Goal: Information Seeking & Learning: Compare options

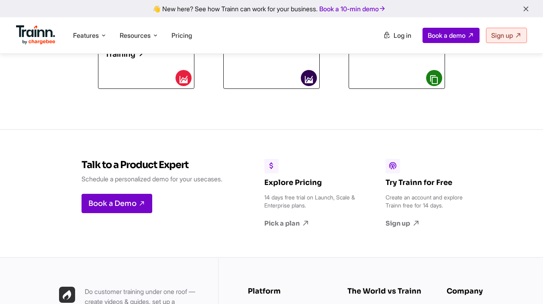
scroll to position [3935, 0]
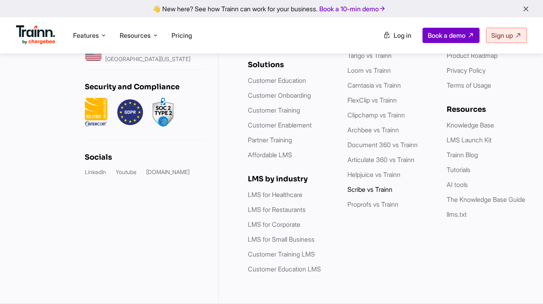
click at [365, 188] on link "Scribe vs Trainn" at bounding box center [370, 189] width 45 height 8
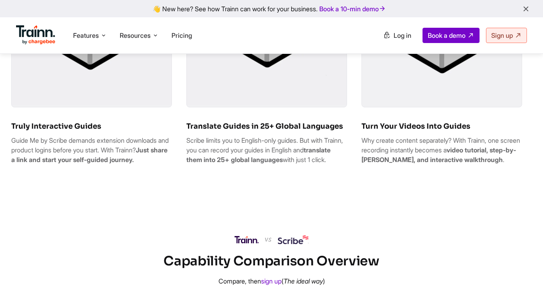
scroll to position [588, 0]
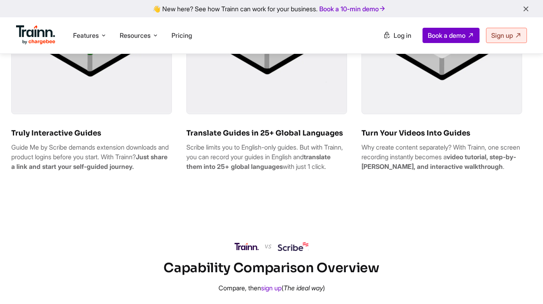
drag, startPoint x: 44, startPoint y: 187, endPoint x: 9, endPoint y: 160, distance: 43.9
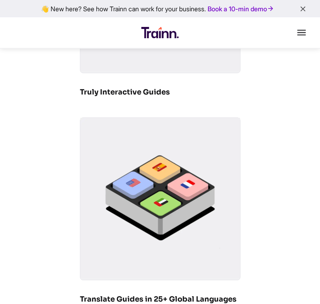
click at [205, 103] on div "Truly Interactive Guides" at bounding box center [160, 7] width 161 height 193
click at [101, 114] on div "Truly Interactive Guides Translate Guides in 25+ Global Languages Scribe limits…" at bounding box center [160, 248] width 320 height 674
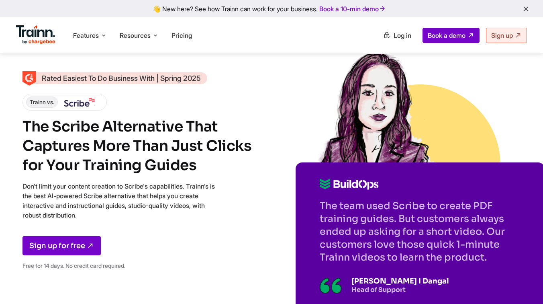
scroll to position [594, 0]
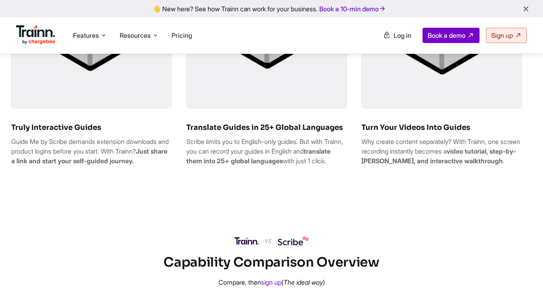
drag, startPoint x: 14, startPoint y: 148, endPoint x: 41, endPoint y: 182, distance: 44.1
click at [41, 166] on p "Guide Me by Scribe demands extension downloads and product logins before you st…" at bounding box center [91, 151] width 161 height 29
drag, startPoint x: 9, startPoint y: 149, endPoint x: 41, endPoint y: 189, distance: 51.2
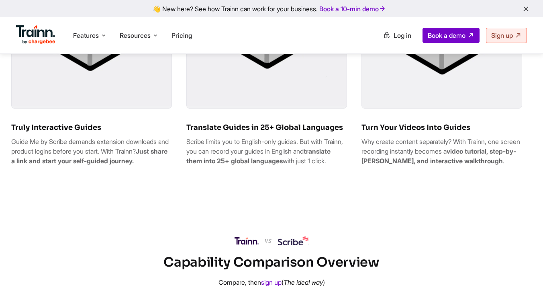
copy p "Guide Me by Scribe demands extension downloads and product logins before you st…"
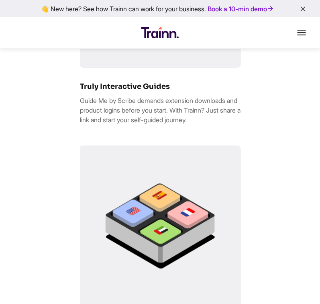
click at [265, 140] on div "Truly Interactive Guides Guide Me by Scribe demands extension downloads and pro…" at bounding box center [160, 258] width 320 height 707
